Goal: Answer question/provide support

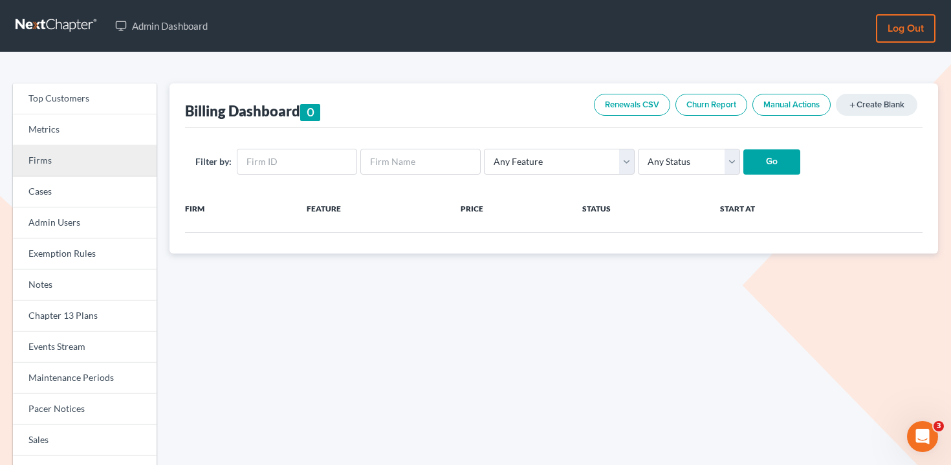
click at [101, 170] on link "Firms" at bounding box center [85, 161] width 144 height 31
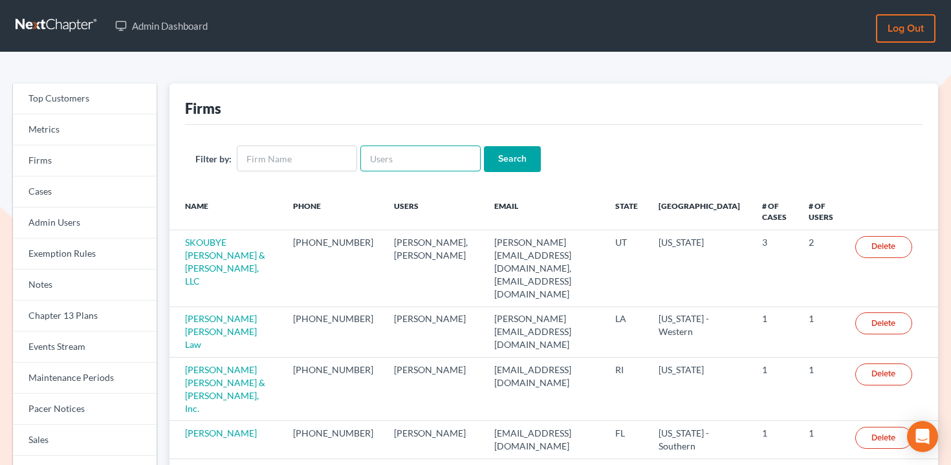
click at [444, 155] on input "text" at bounding box center [420, 159] width 120 height 26
paste input "[PERSON_NAME][EMAIL_ADDRESS][DOMAIN_NAME]"
type input "[PERSON_NAME][EMAIL_ADDRESS][DOMAIN_NAME]"
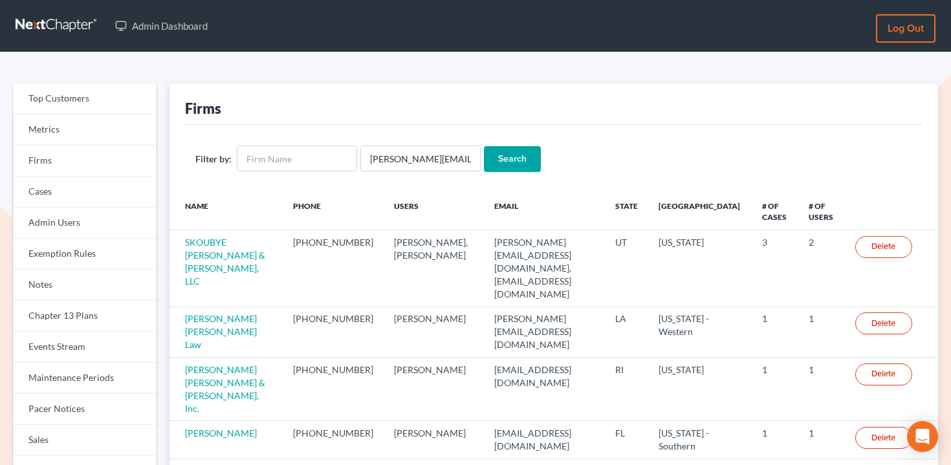
click at [500, 155] on input "Search" at bounding box center [512, 159] width 57 height 26
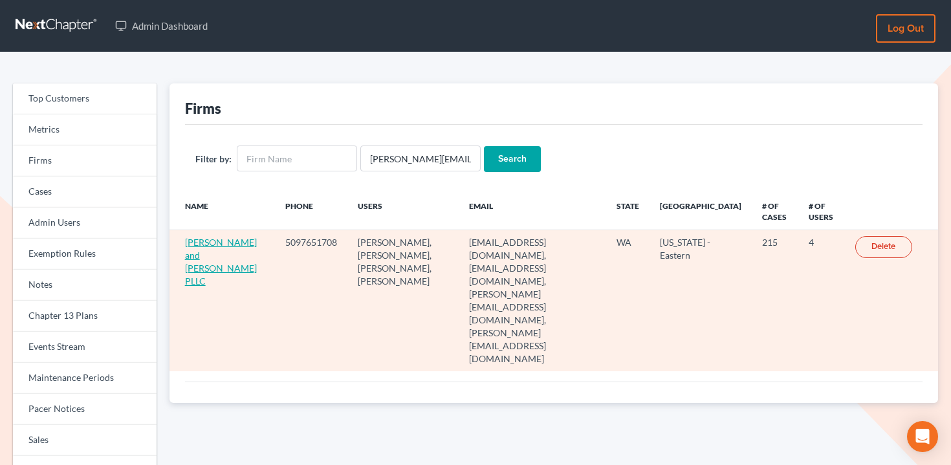
click at [191, 259] on link "[PERSON_NAME] and [PERSON_NAME] PLLC" at bounding box center [221, 262] width 72 height 50
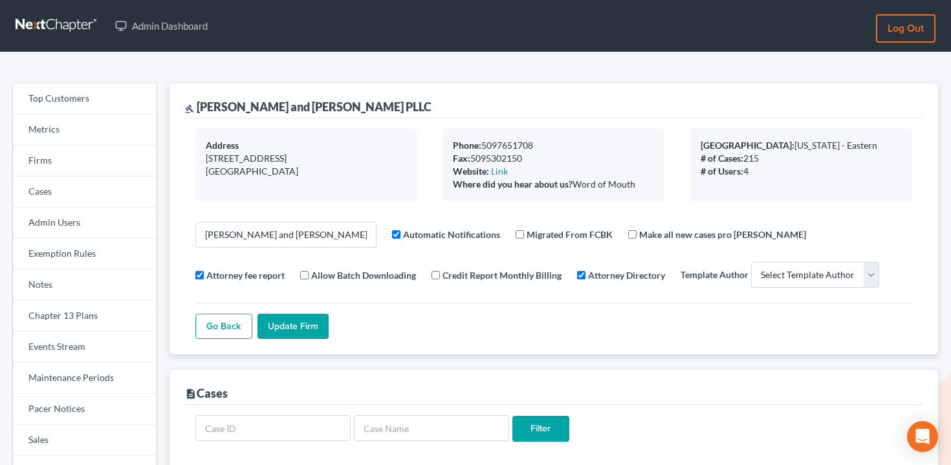
select select
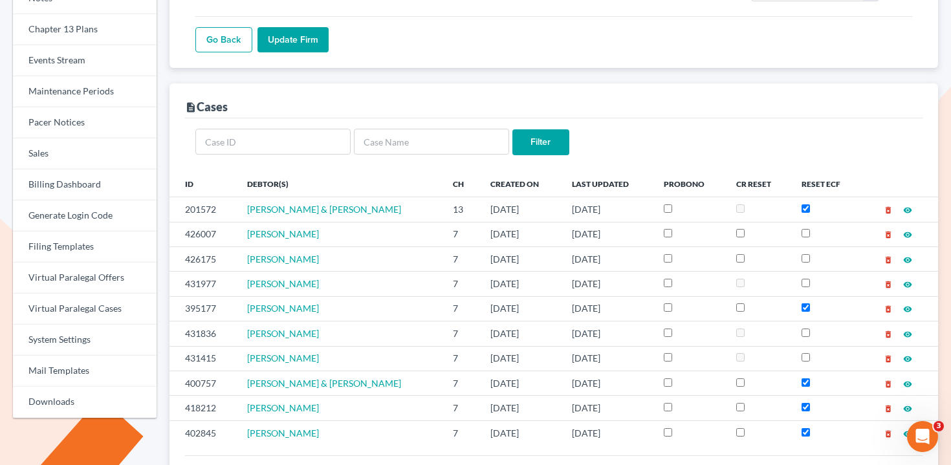
scroll to position [34, 0]
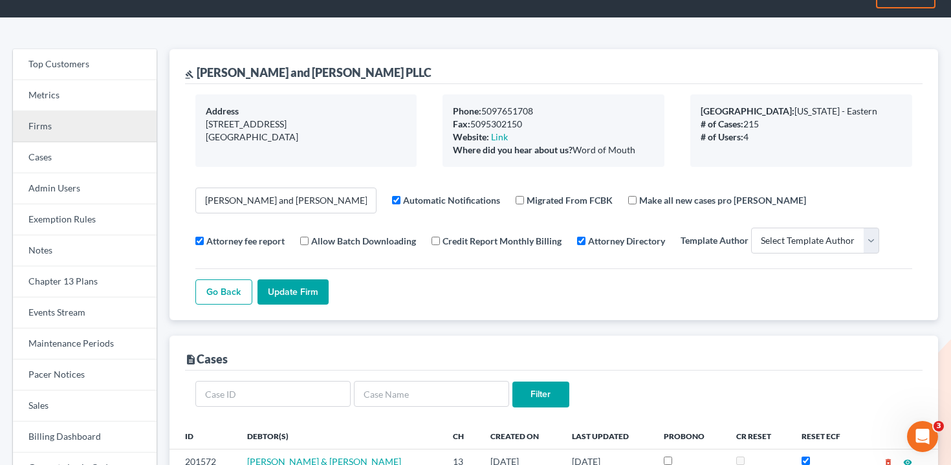
click at [72, 122] on link "Firms" at bounding box center [85, 126] width 144 height 31
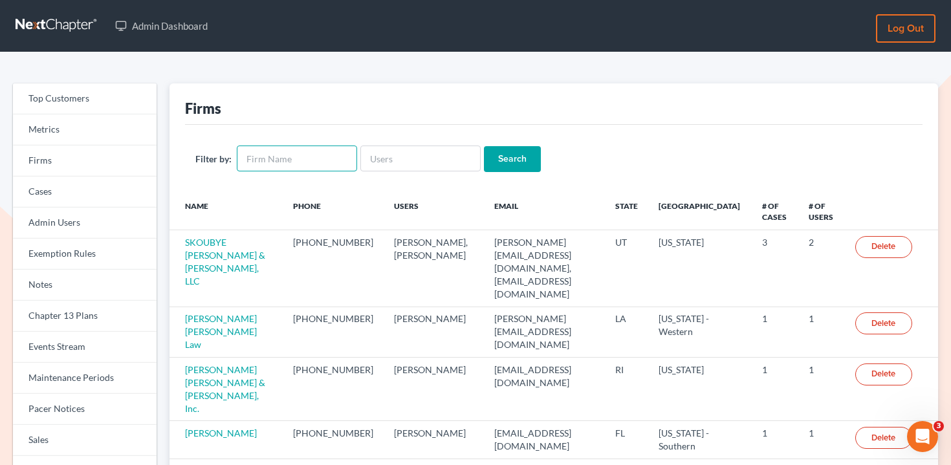
click at [311, 166] on input "text" at bounding box center [297, 159] width 120 height 26
paste input "[PERSON_NAME] & [PERSON_NAME]"
type input "[PERSON_NAME] & [PERSON_NAME]"
click at [519, 149] on input "Search" at bounding box center [512, 159] width 57 height 26
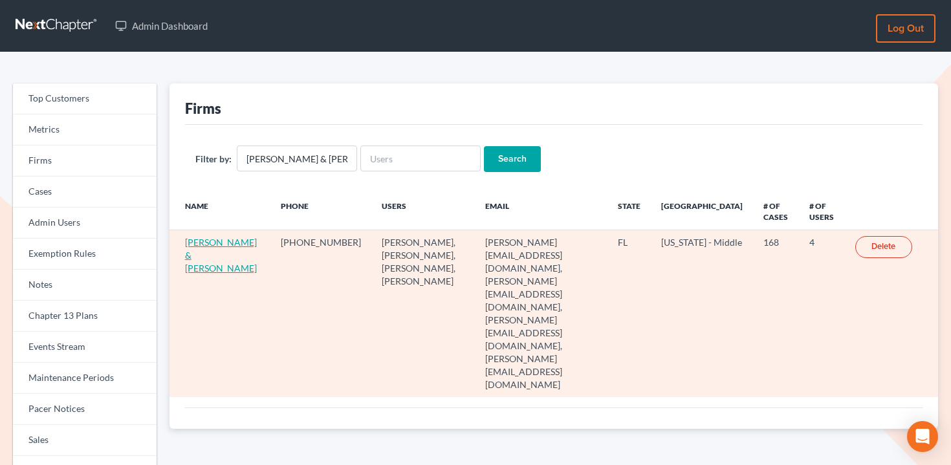
click at [200, 243] on link "[PERSON_NAME] & [PERSON_NAME]" at bounding box center [221, 255] width 72 height 37
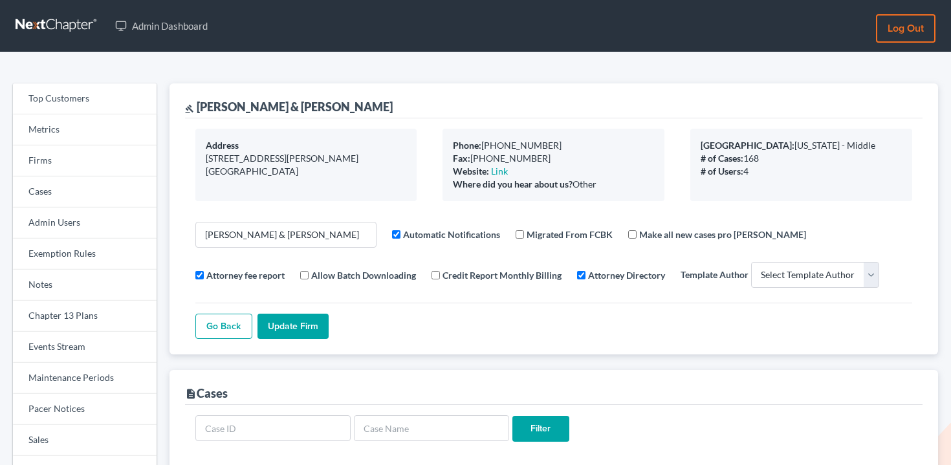
select select
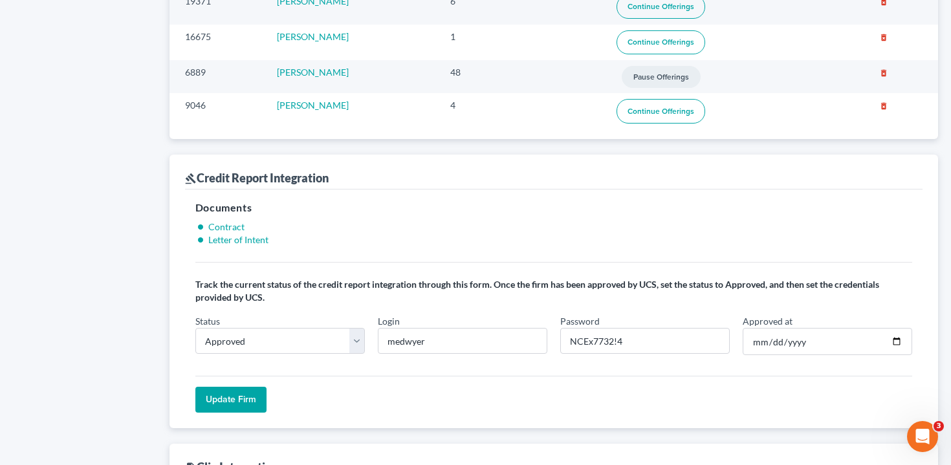
scroll to position [1422, 0]
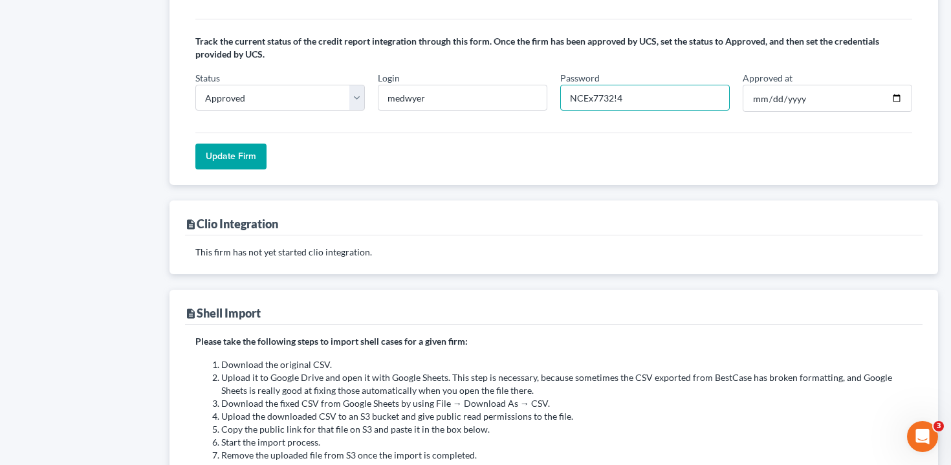
drag, startPoint x: 614, startPoint y: 95, endPoint x: 560, endPoint y: 94, distance: 53.7
click at [560, 94] on input "NCEx7732!4" at bounding box center [644, 98] width 169 height 26
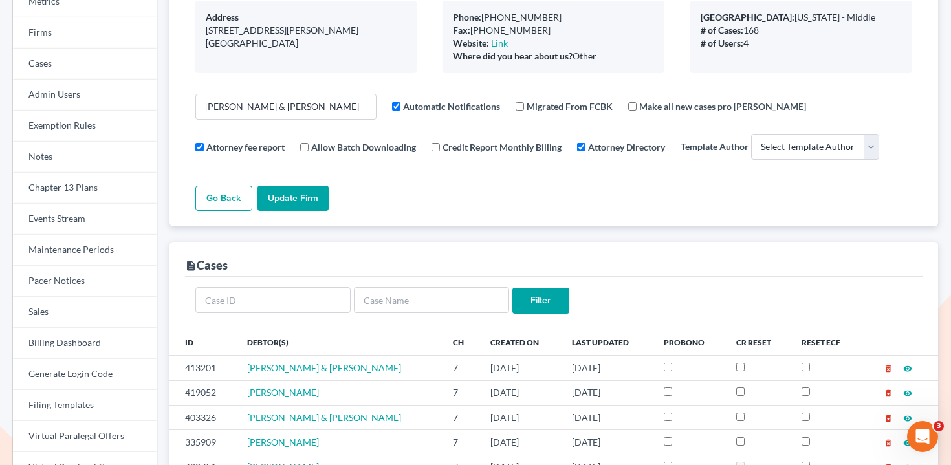
scroll to position [0, 0]
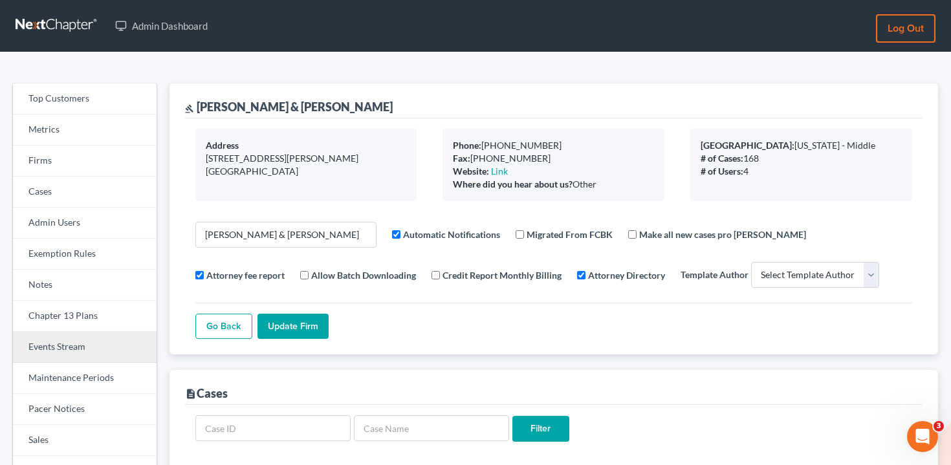
click at [77, 348] on link "Events Stream" at bounding box center [85, 347] width 144 height 31
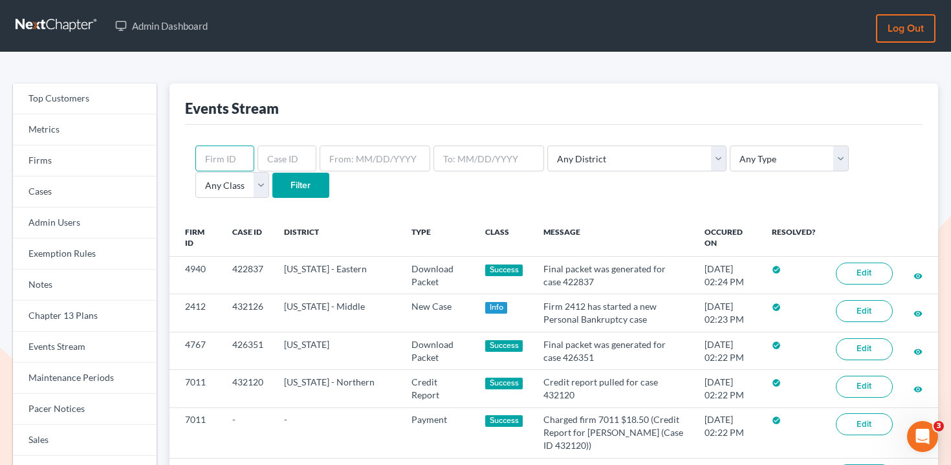
click at [230, 160] on input "text" at bounding box center [224, 159] width 59 height 26
paste input "6439"
type input "6439"
click at [272, 185] on input "Filter" at bounding box center [300, 186] width 57 height 26
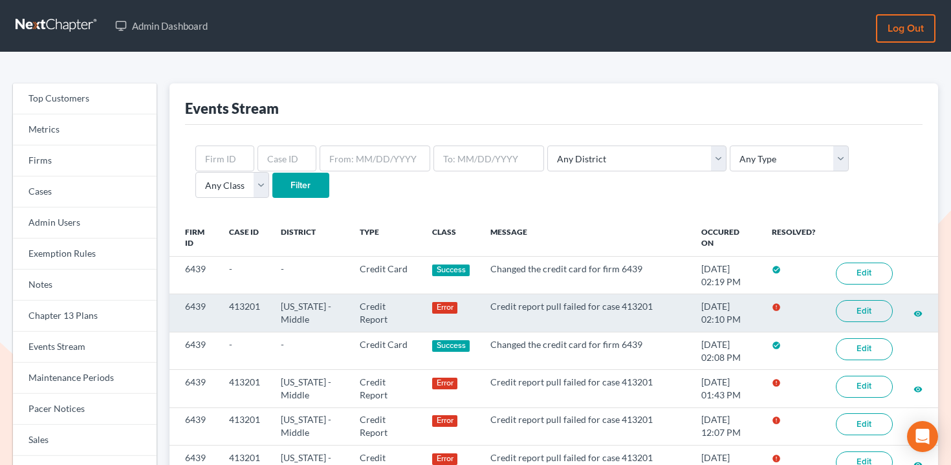
click at [851, 311] on link "Edit" at bounding box center [864, 311] width 57 height 22
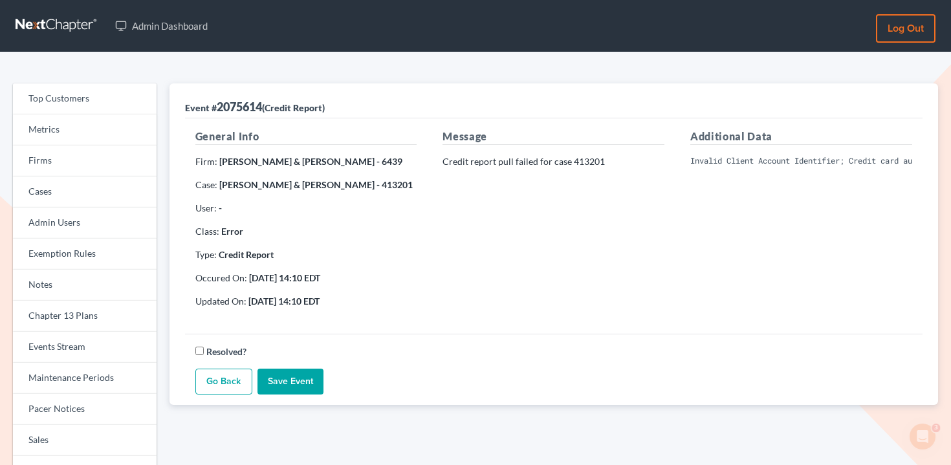
click at [762, 160] on pre "Invalid Client Account Identifier; Credit card authorization failed: This trans…" at bounding box center [801, 161] width 222 height 12
copy div "Invalid Client Account Identifier; Credit card authorization failed: This trans…"
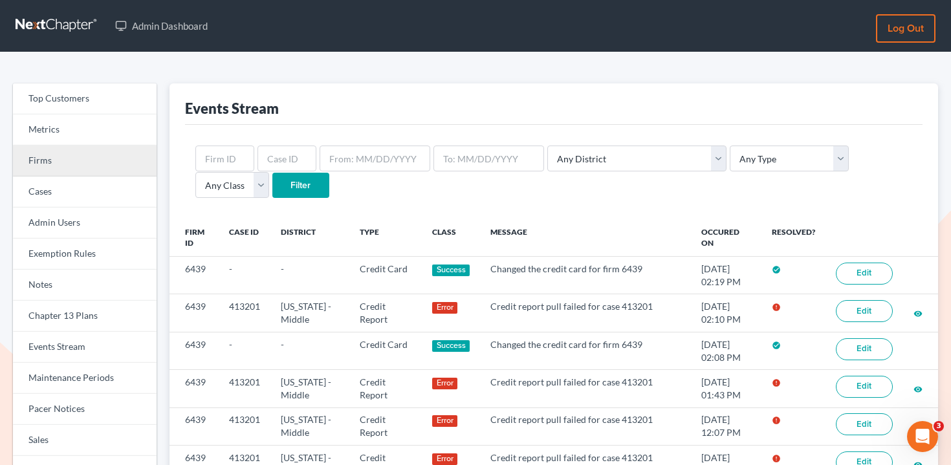
click at [102, 155] on link "Firms" at bounding box center [85, 161] width 144 height 31
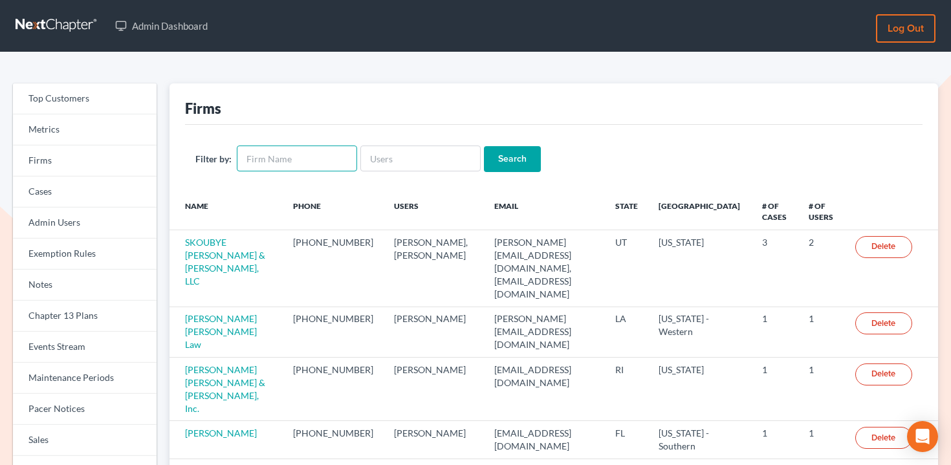
click at [258, 152] on input "text" at bounding box center [297, 159] width 120 height 26
paste input "Earl and Edwards PLLC"
type input "Earl and Edwards PLLC"
click at [472, 152] on form "Filter by: Earl and Edwards PLLC Search" at bounding box center [553, 159] width 717 height 27
click at [499, 155] on input "Search" at bounding box center [512, 159] width 57 height 26
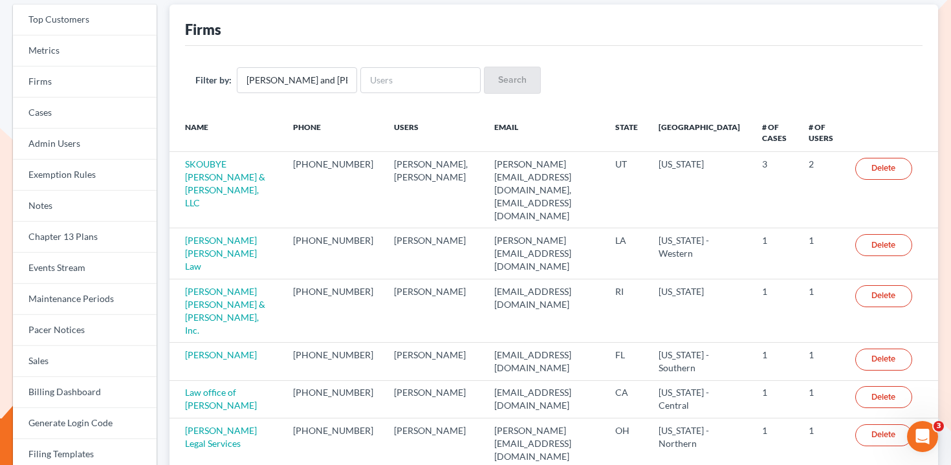
scroll to position [199, 0]
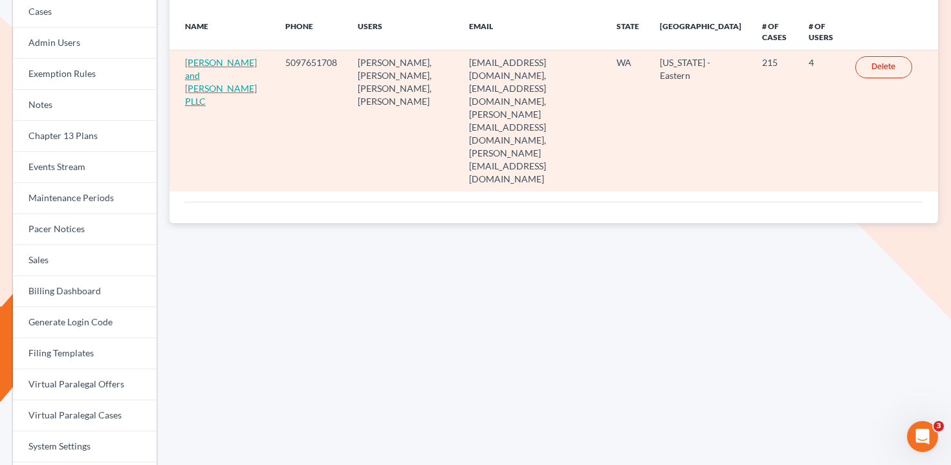
click at [209, 67] on link "[PERSON_NAME] and [PERSON_NAME] PLLC" at bounding box center [221, 82] width 72 height 50
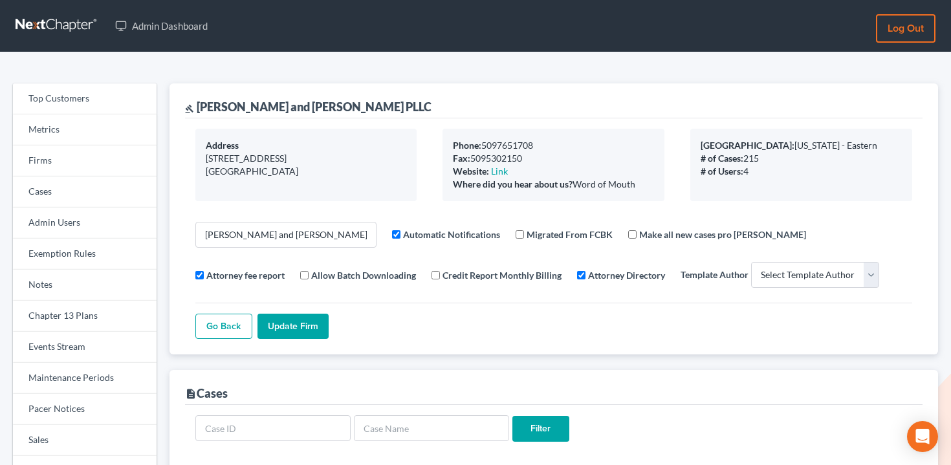
select select
click at [57, 160] on link "Firms" at bounding box center [85, 161] width 144 height 31
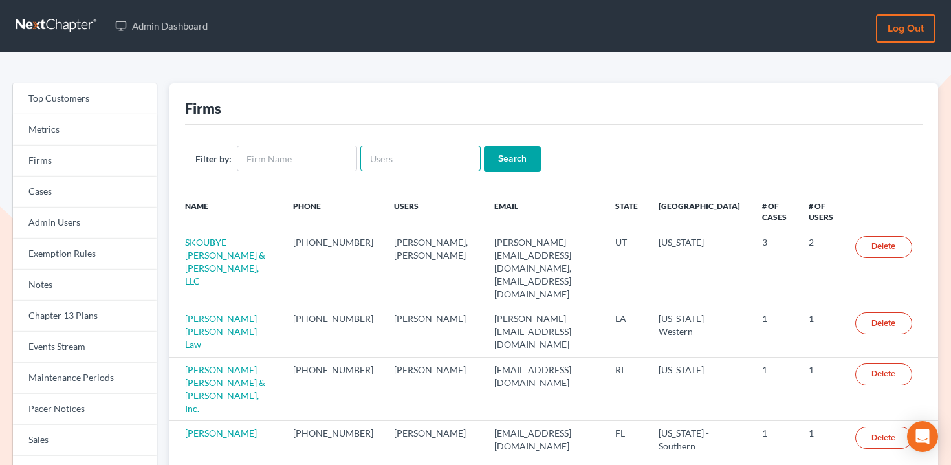
click at [444, 168] on input "text" at bounding box center [420, 159] width 120 height 26
paste input "[PERSON_NAME][EMAIL_ADDRESS][DOMAIN_NAME]"
type input "[PERSON_NAME][EMAIL_ADDRESS][DOMAIN_NAME]"
click at [497, 158] on input "Search" at bounding box center [512, 159] width 57 height 26
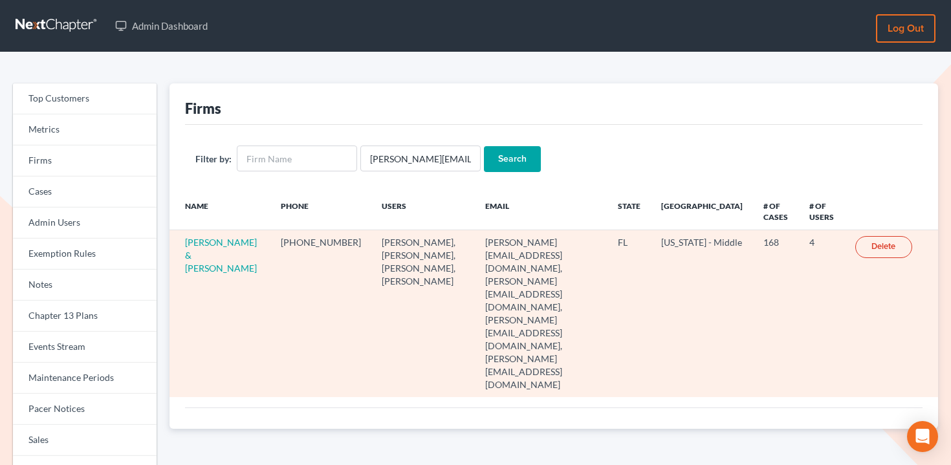
click at [196, 249] on td "Dwyer & Knight" at bounding box center [219, 313] width 101 height 167
click at [204, 253] on link "Dwyer & Knight" at bounding box center [221, 255] width 72 height 37
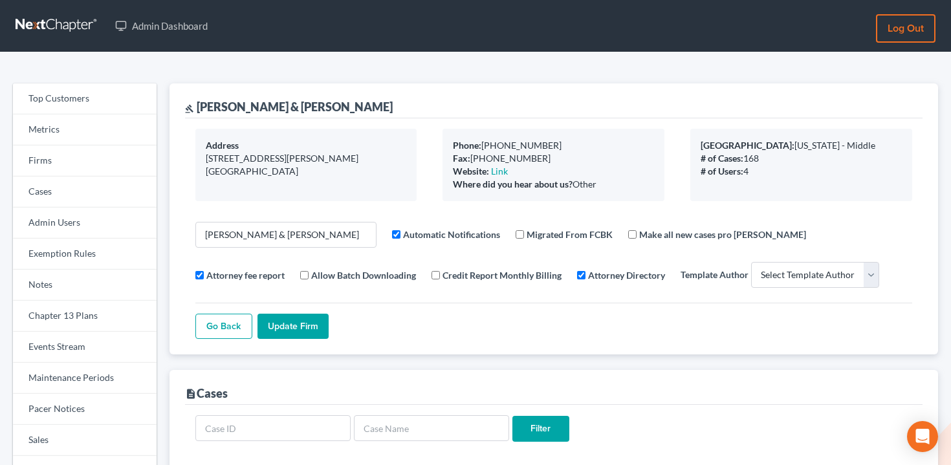
select select
click at [98, 162] on link "Firms" at bounding box center [85, 161] width 144 height 31
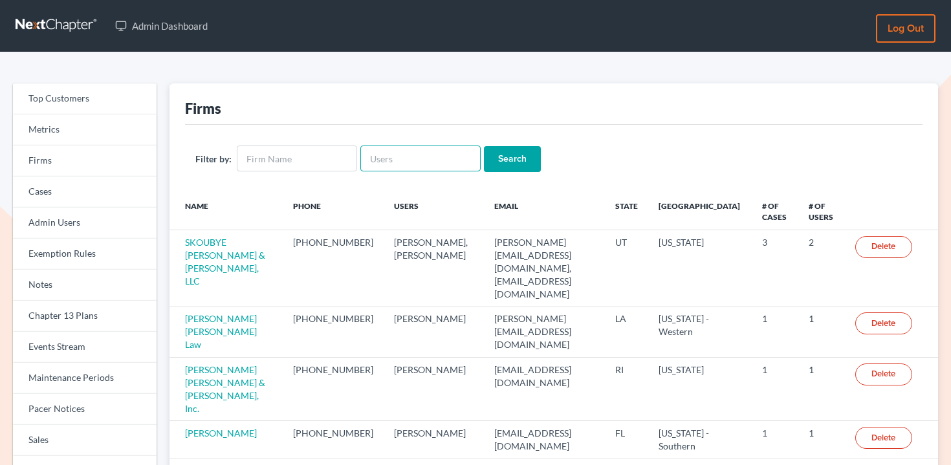
click at [402, 162] on input "text" at bounding box center [420, 159] width 120 height 26
paste input "[EMAIL_ADDRESS][DOMAIN_NAME]"
type input "[EMAIL_ADDRESS][DOMAIN_NAME]"
click at [491, 162] on input "Search" at bounding box center [512, 159] width 57 height 26
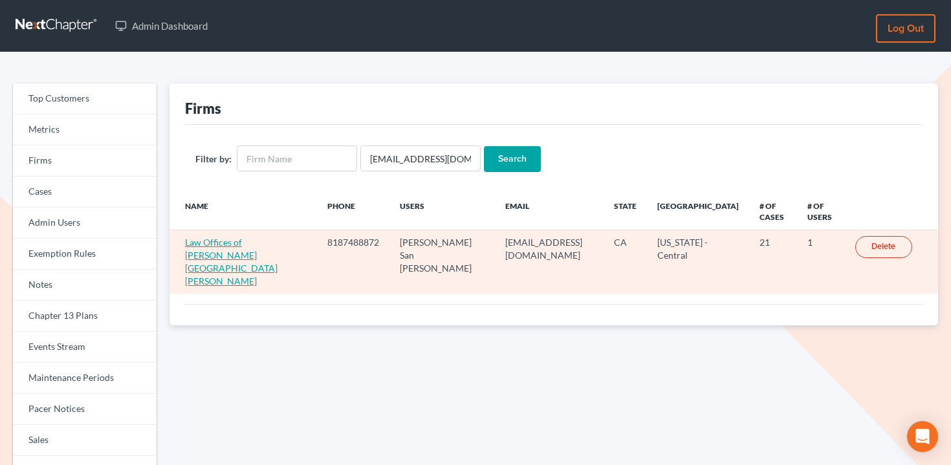
click at [208, 239] on link "Law Offices of [PERSON_NAME] [GEOGRAPHIC_DATA][PERSON_NAME]" at bounding box center [231, 262] width 93 height 50
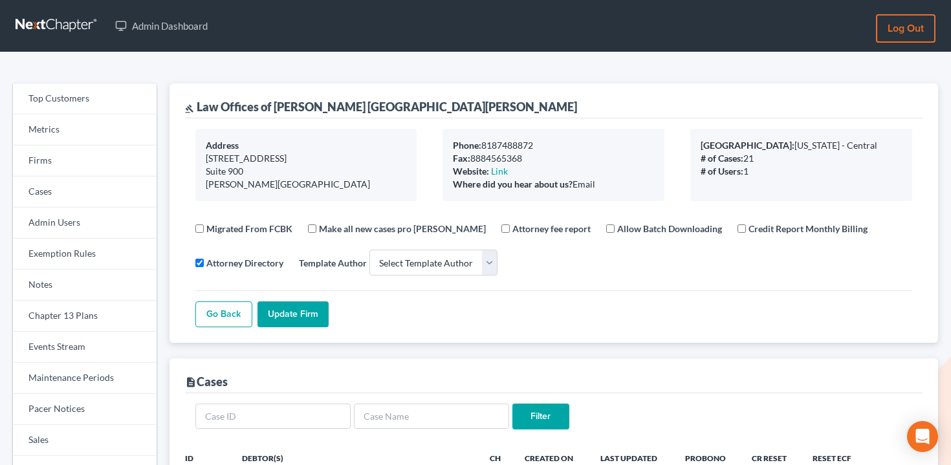
select select
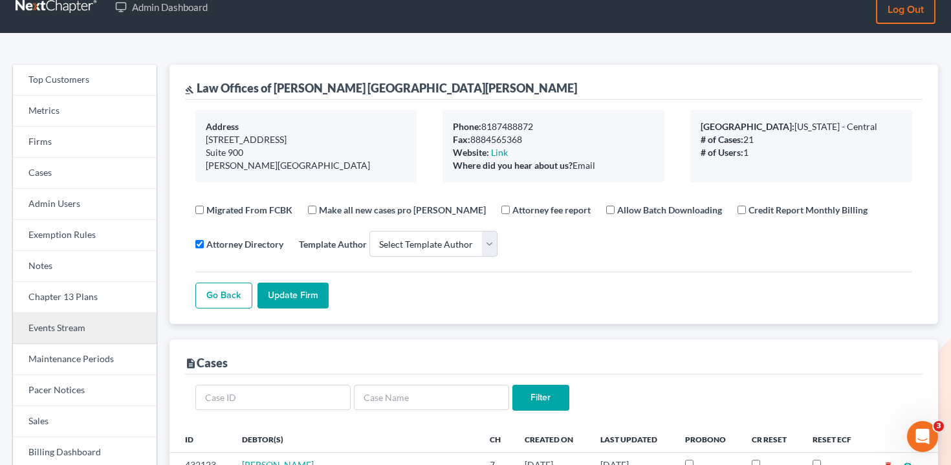
click at [48, 325] on link "Events Stream" at bounding box center [85, 328] width 144 height 31
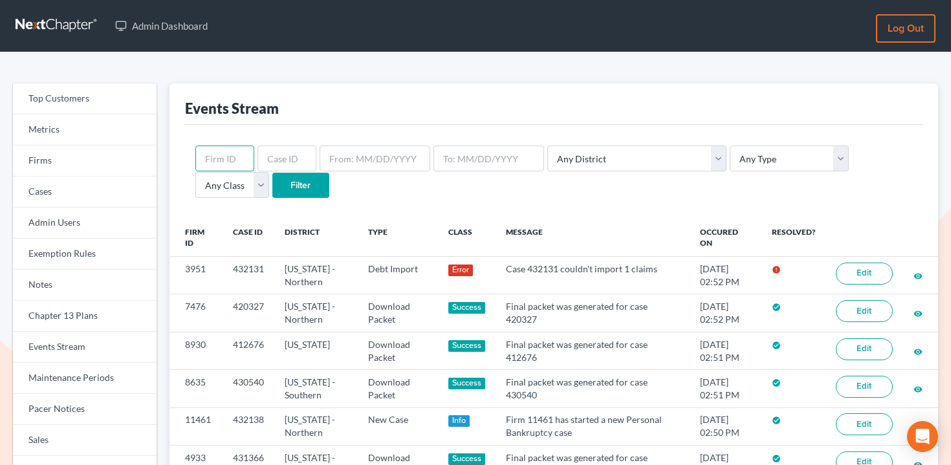
click at [226, 158] on input "text" at bounding box center [224, 159] width 59 height 26
paste input "3800"
type input "3800"
click at [272, 181] on input "Filter" at bounding box center [300, 186] width 57 height 26
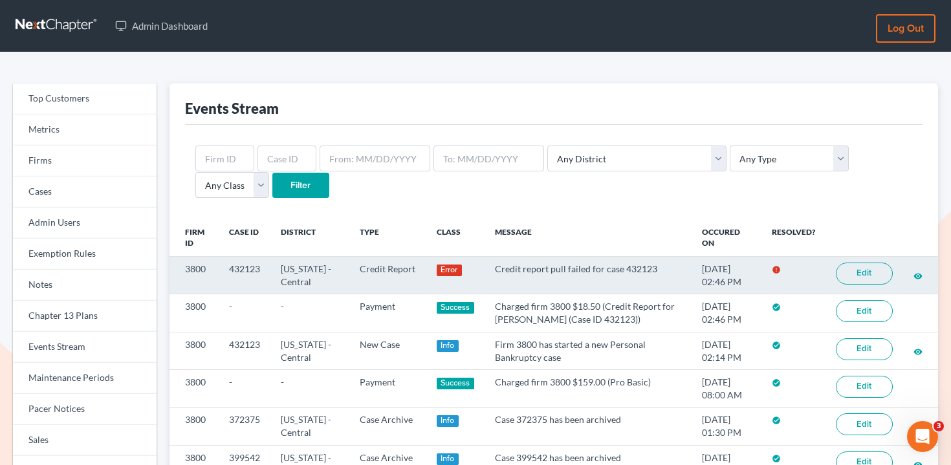
click at [860, 268] on link "Edit" at bounding box center [864, 274] width 57 height 22
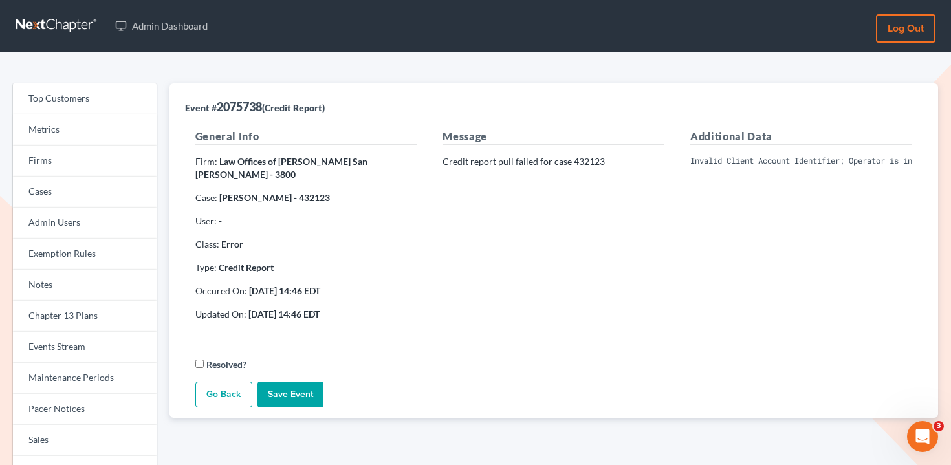
click at [776, 162] on pre "Invalid Client Account Identifier; Operator is inactive. Please visit our websi…" at bounding box center [801, 161] width 222 height 12
click at [761, 311] on div "Additional Data Invalid Client Account Identifier; Operator is inactive. Please…" at bounding box center [801, 230] width 248 height 202
click at [747, 162] on pre "Invalid Client Account Identifier; Operator is inactive. Please visit our websi…" at bounding box center [801, 161] width 222 height 12
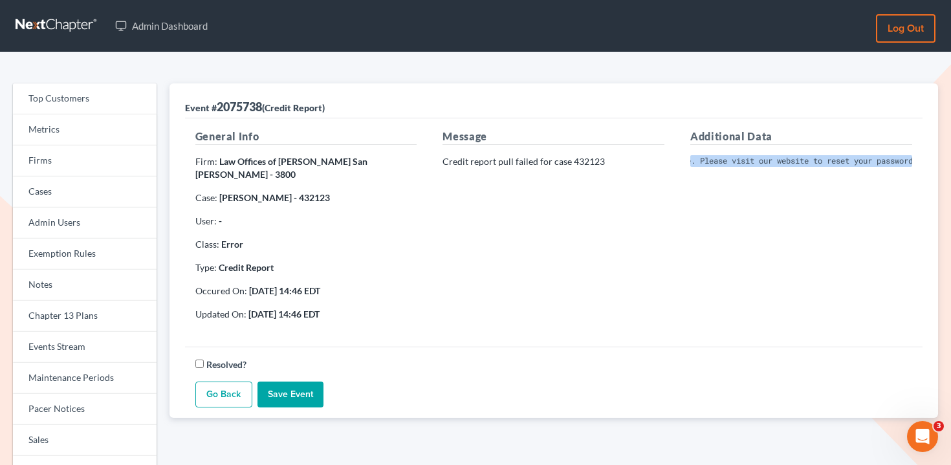
click at [747, 162] on pre "Invalid Client Account Identifier; Operator is inactive. Please visit our websi…" at bounding box center [801, 161] width 222 height 12
copy div "Invalid Client Account Identifier; Operator is inactive. Please visit our websi…"
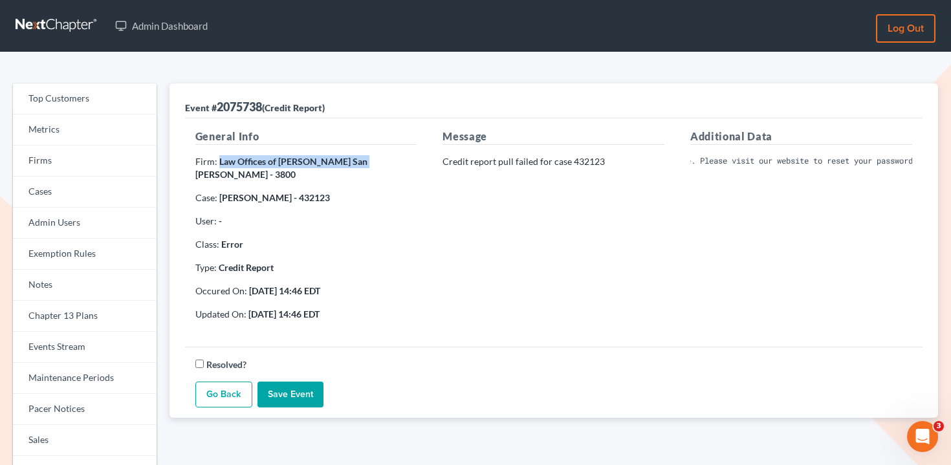
drag, startPoint x: 347, startPoint y: 162, endPoint x: 218, endPoint y: 160, distance: 129.4
click at [218, 160] on strong "Law Offices of [PERSON_NAME] San [PERSON_NAME] - 3800" at bounding box center [281, 168] width 172 height 24
copy strong "Law Offices of [PERSON_NAME] [GEOGRAPHIC_DATA][PERSON_NAME]"
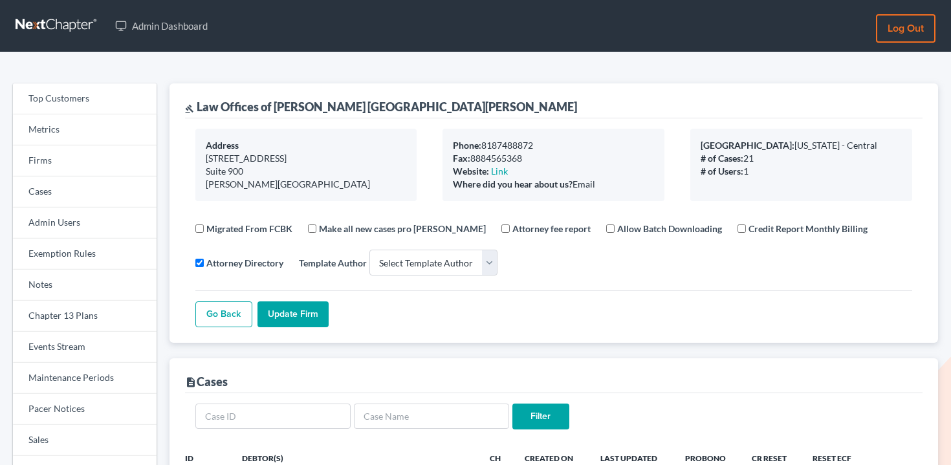
select select
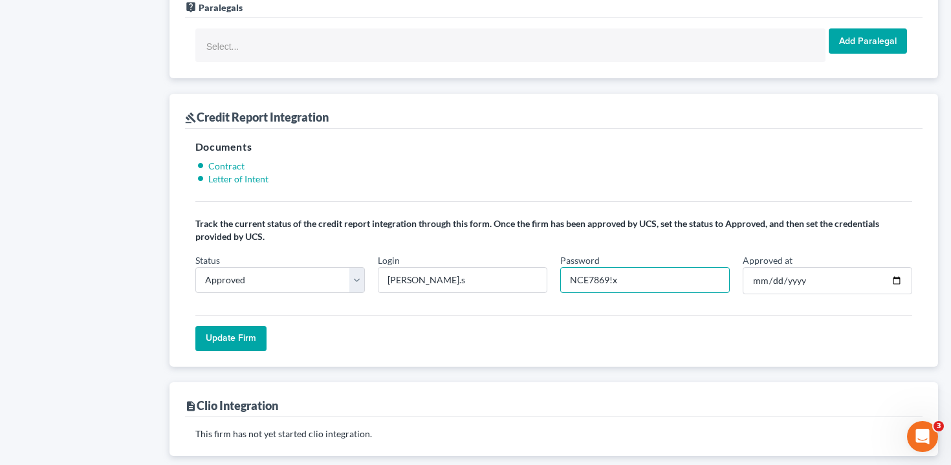
drag, startPoint x: 609, startPoint y: 279, endPoint x: 552, endPoint y: 279, distance: 56.9
click at [552, 279] on div "Status In Progress Not Approved Approved Retry Login [PERSON_NAME].s Password […" at bounding box center [554, 279] width 730 height 51
